Goal: Check status: Check status

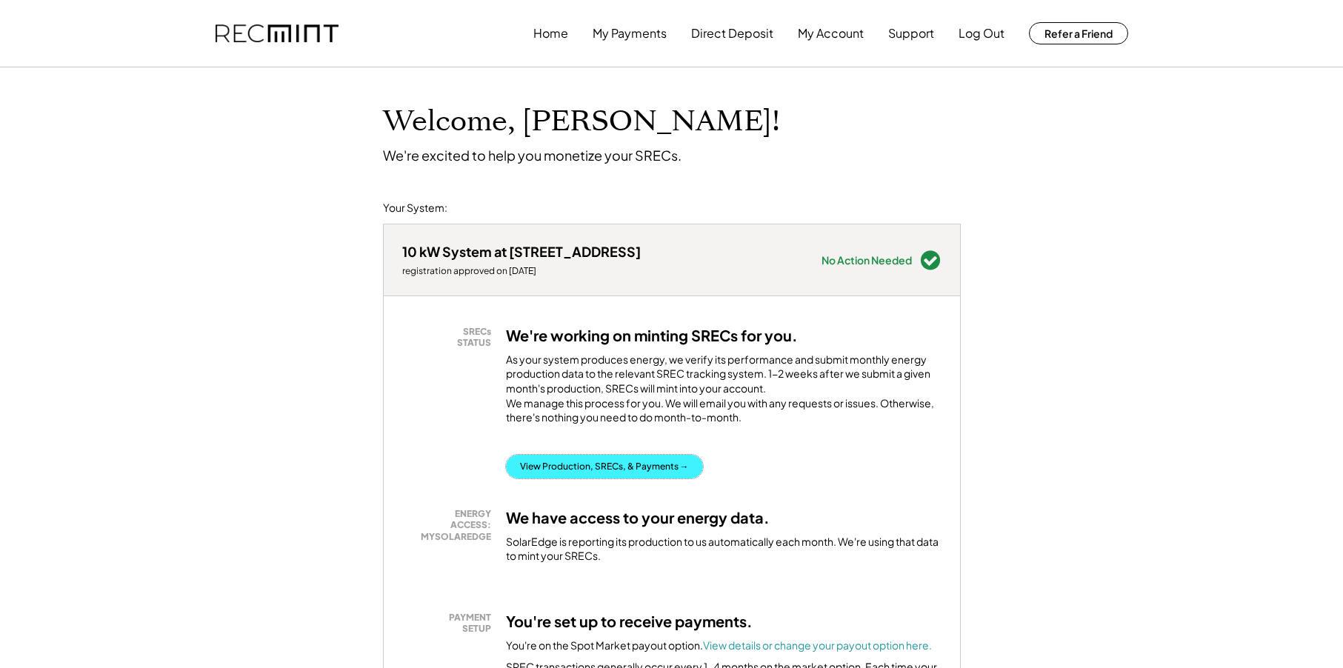
click at [599, 479] on button "View Production, SRECs, & Payments →" at bounding box center [604, 467] width 197 height 24
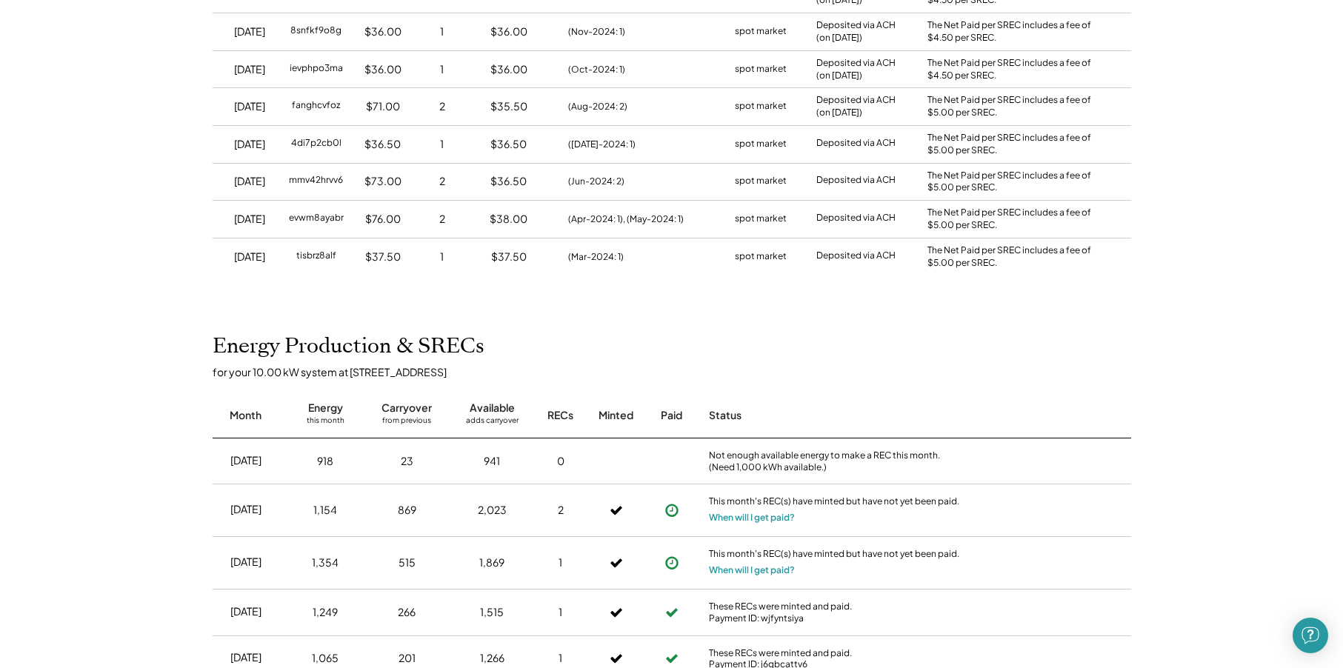
scroll to position [444, 0]
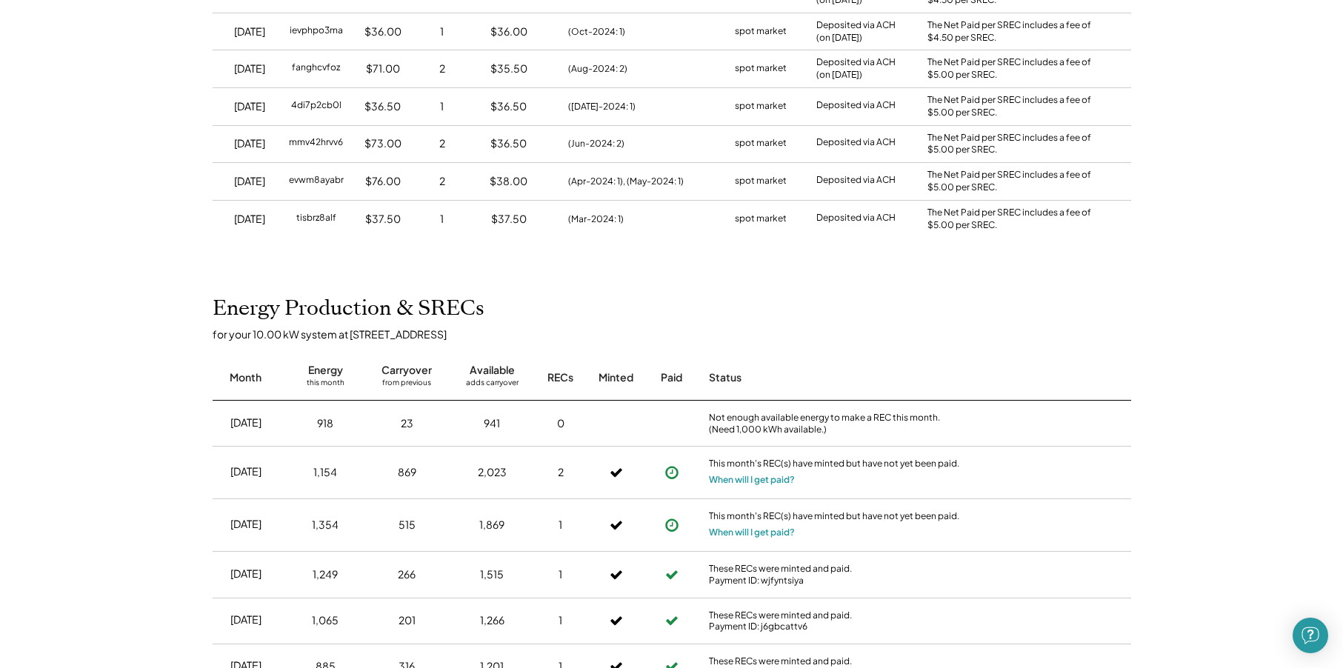
click at [603, 276] on div "Home My Payments Direct Deposit My Account Support Log Out Refer a Friend Produ…" at bounding box center [671, 639] width 1343 height 2167
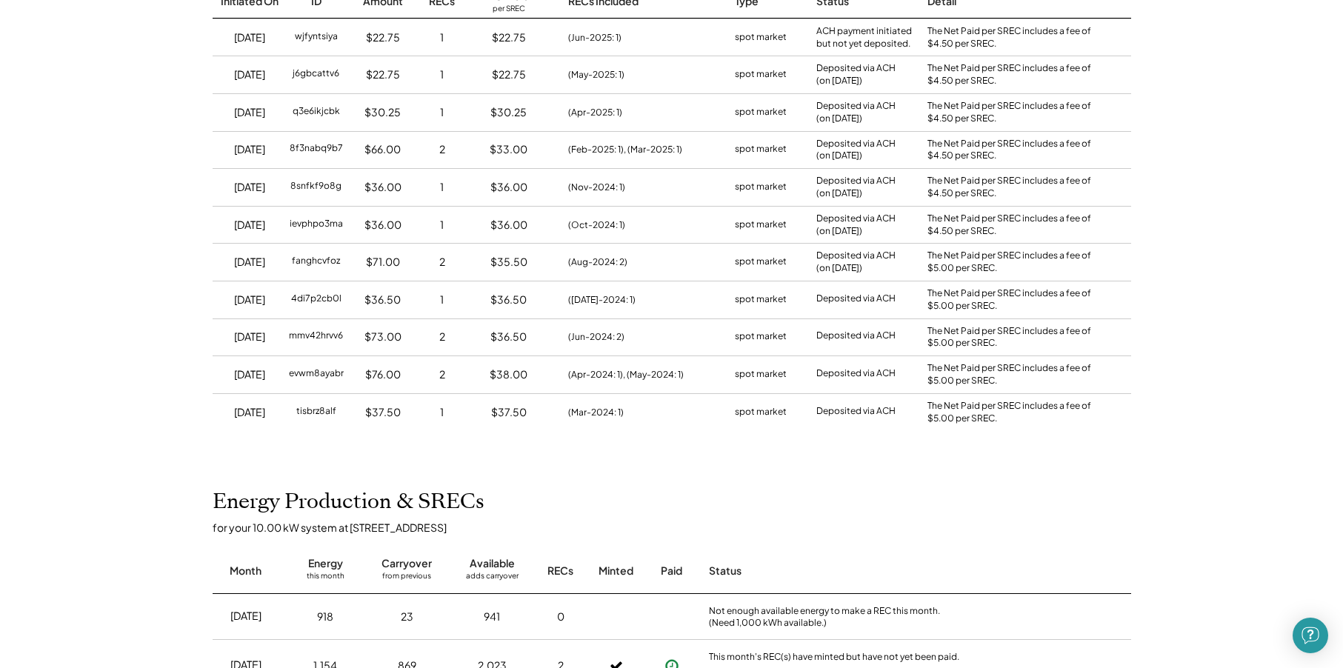
scroll to position [593, 0]
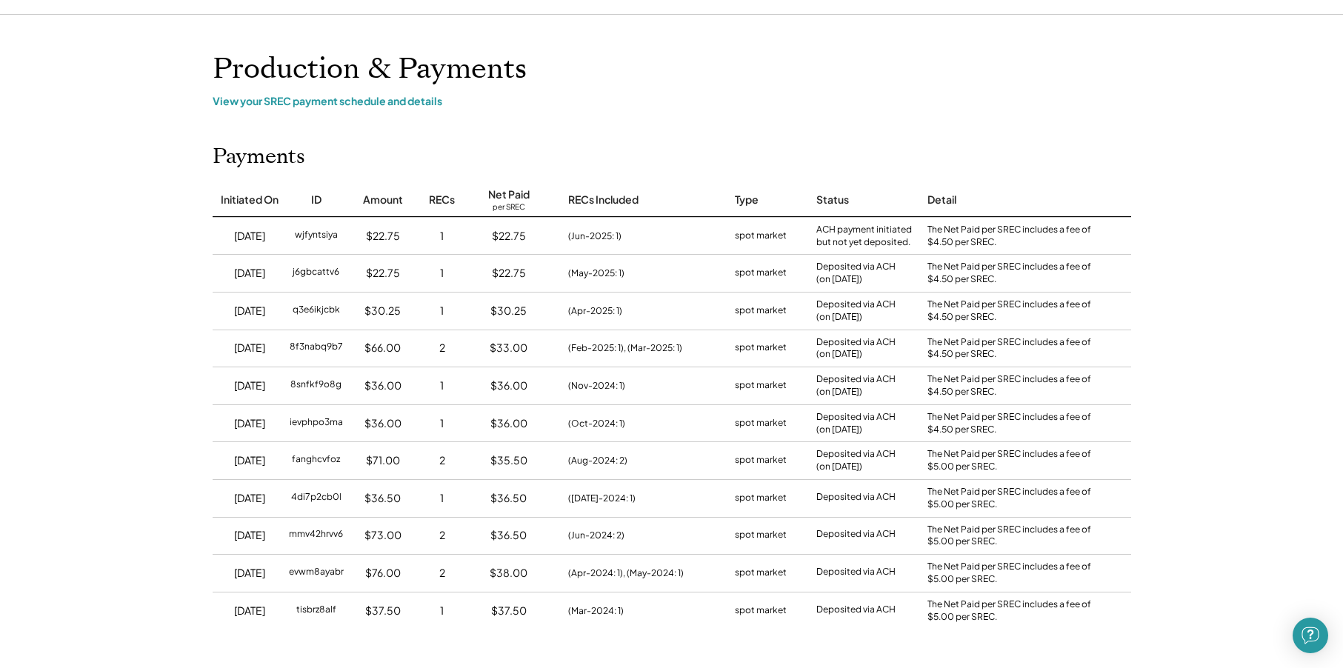
scroll to position [0, 0]
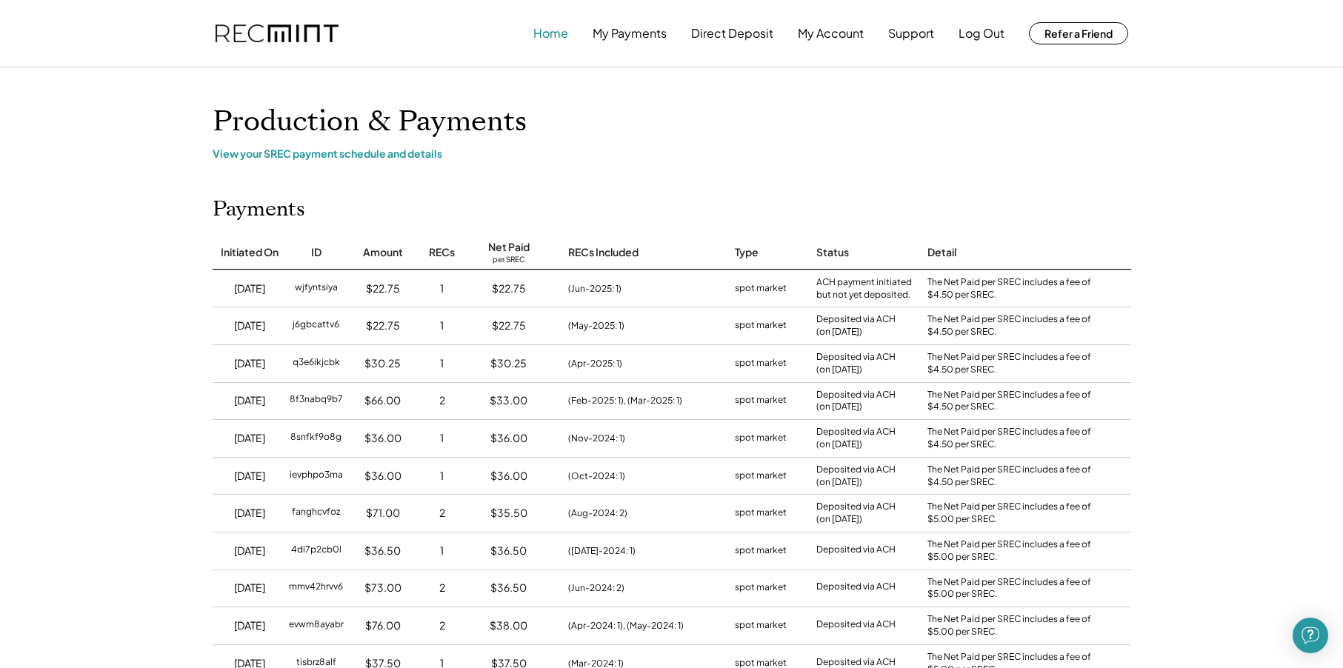
click at [540, 36] on button "Home" at bounding box center [550, 34] width 35 height 30
